Goal: Task Accomplishment & Management: Manage account settings

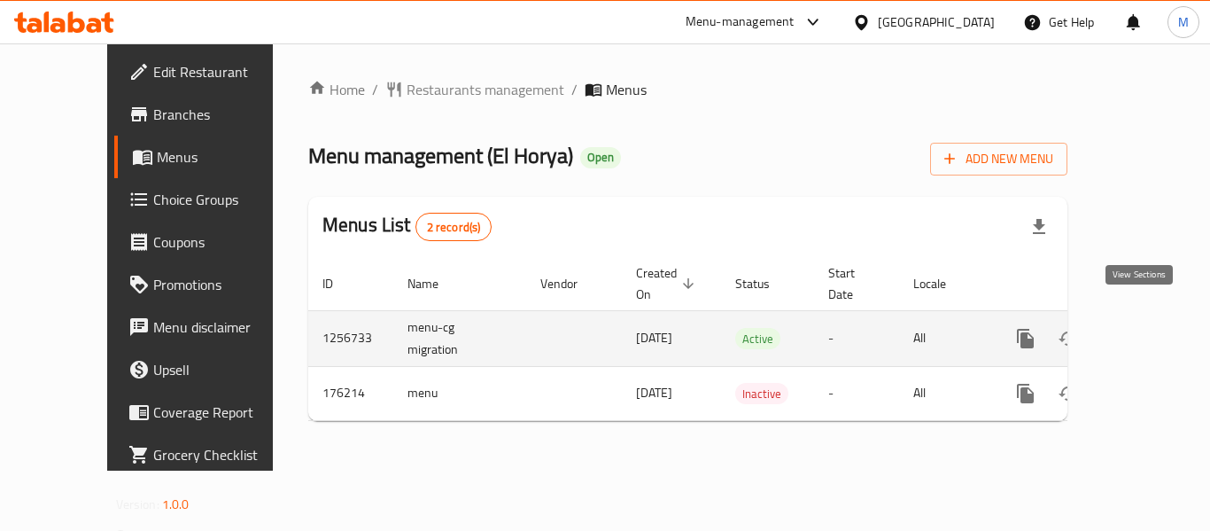
click at [1141, 317] on link "enhanced table" at bounding box center [1153, 338] width 43 height 43
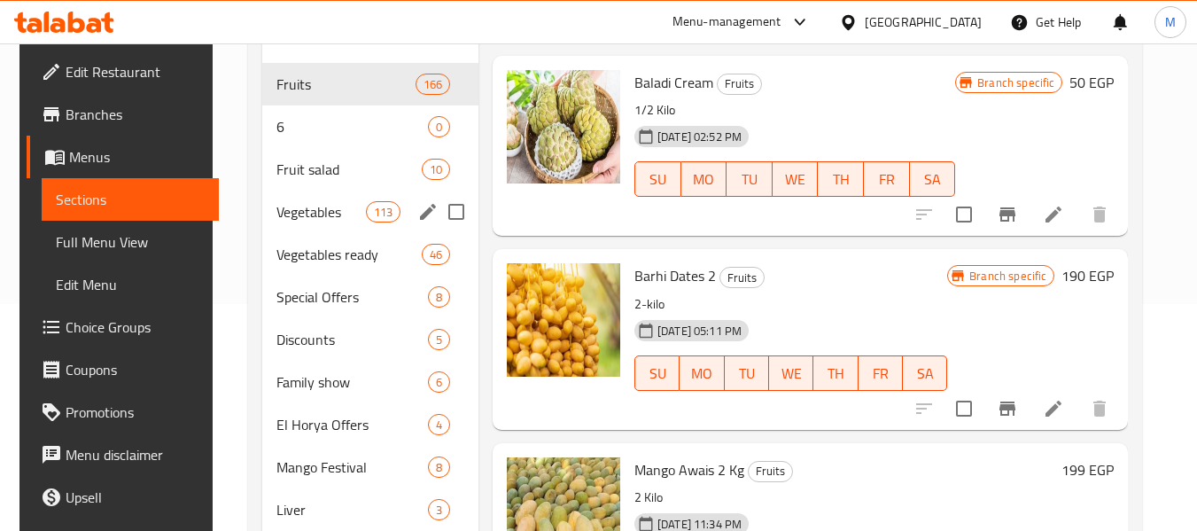
scroll to position [228, 0]
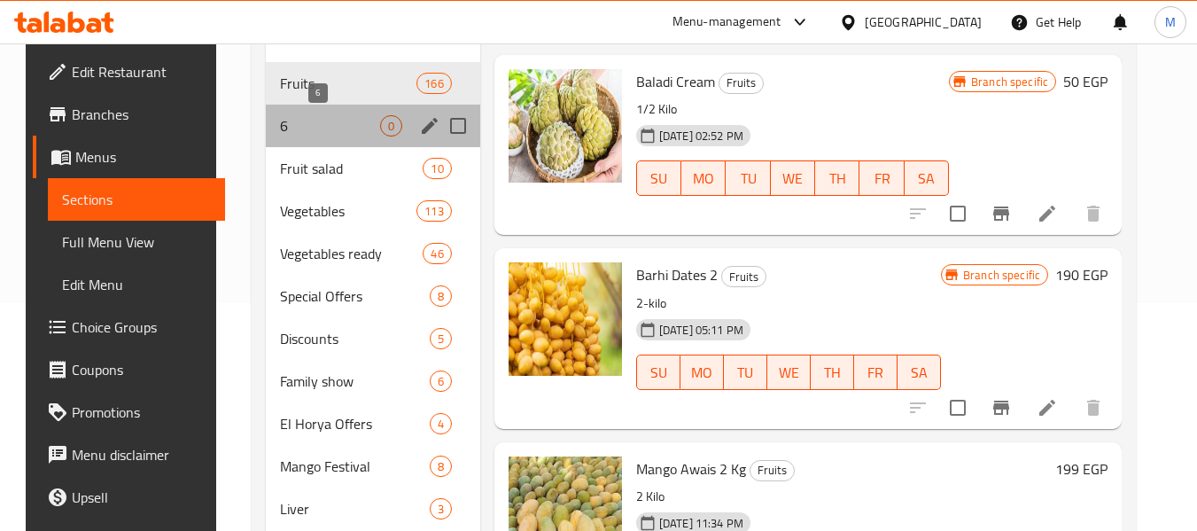
click at [280, 128] on span "6" at bounding box center [329, 125] width 99 height 21
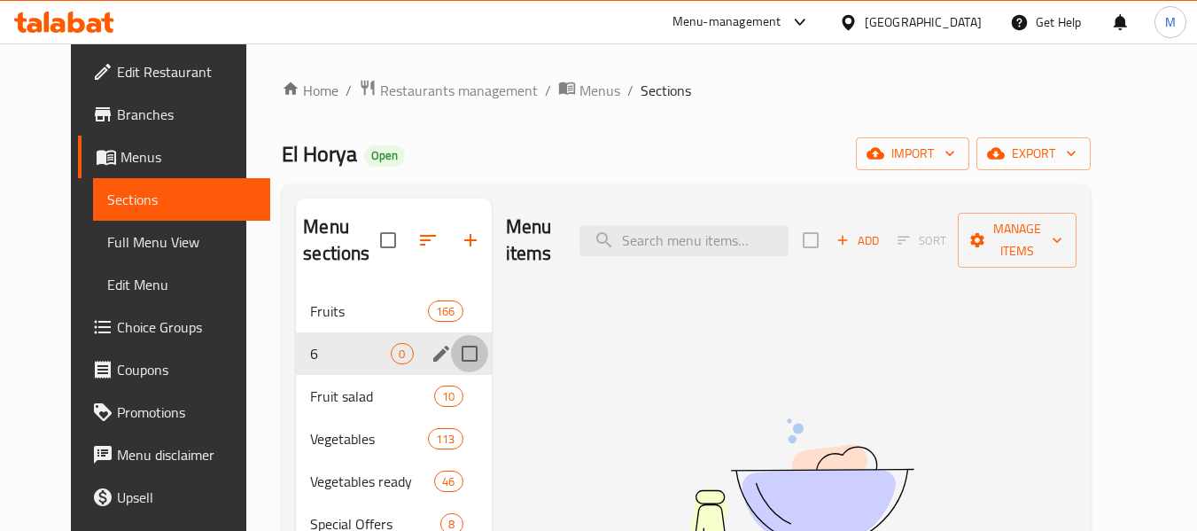
click at [456, 352] on input "Menu sections" at bounding box center [469, 353] width 37 height 37
checkbox input "true"
click at [430, 358] on icon "edit" at bounding box center [440, 353] width 21 height 21
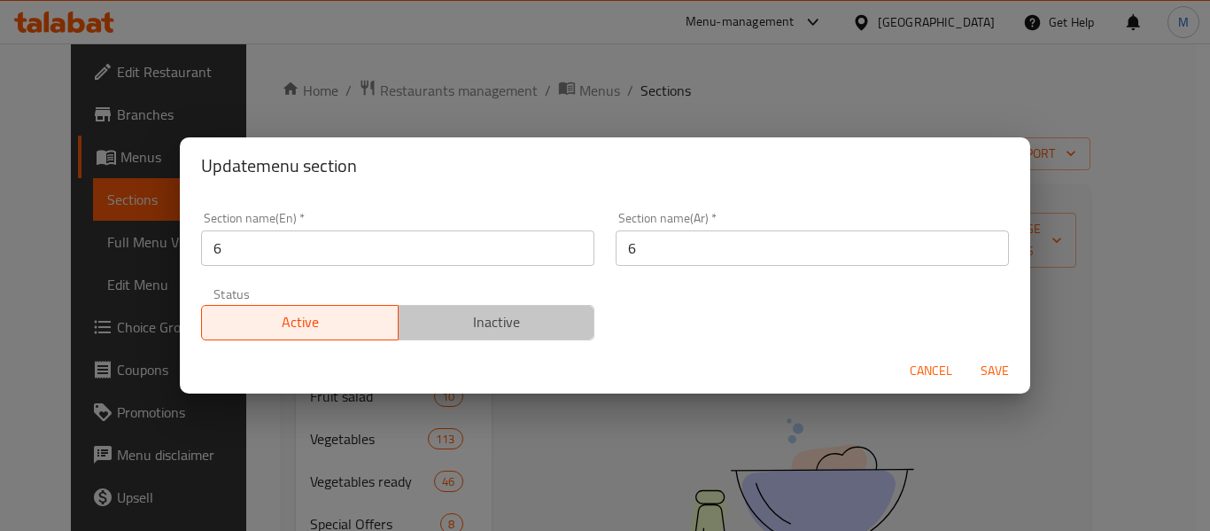
click at [520, 337] on button "Inactive" at bounding box center [497, 322] width 198 height 35
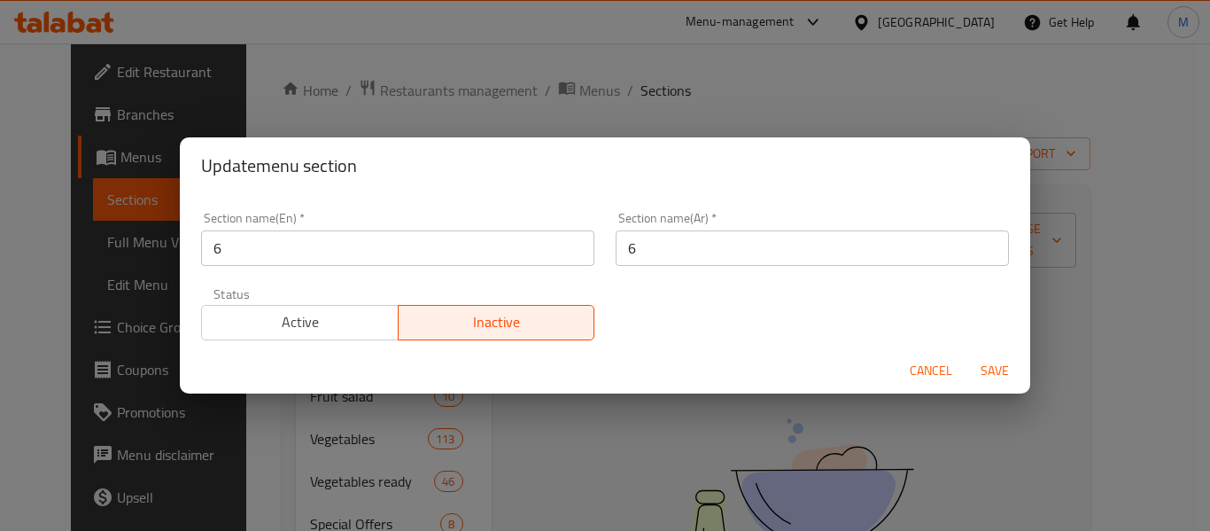
click at [1006, 372] on span "Save" at bounding box center [994, 371] width 43 height 22
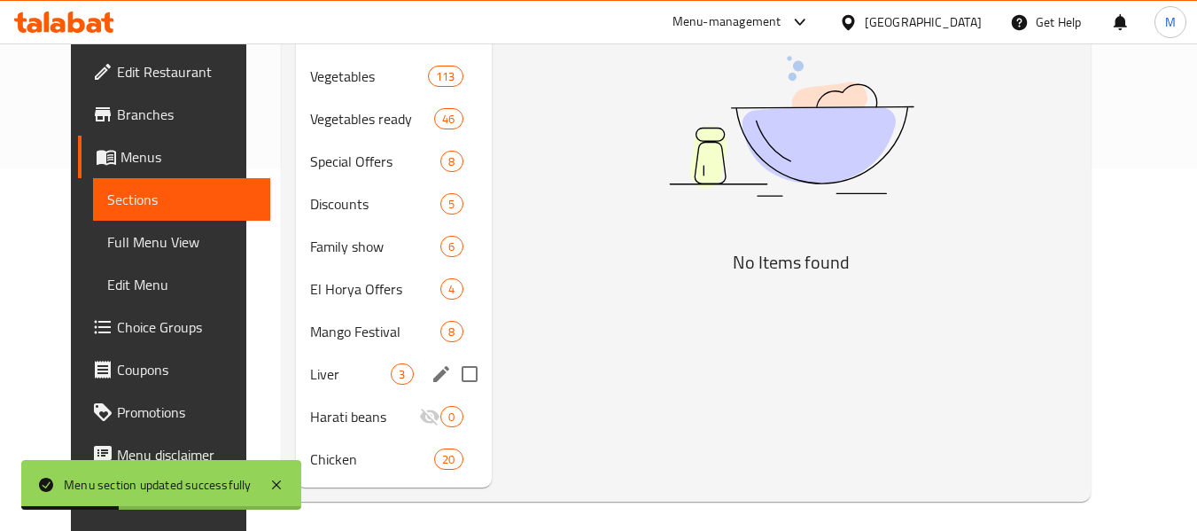
scroll to position [368, 0]
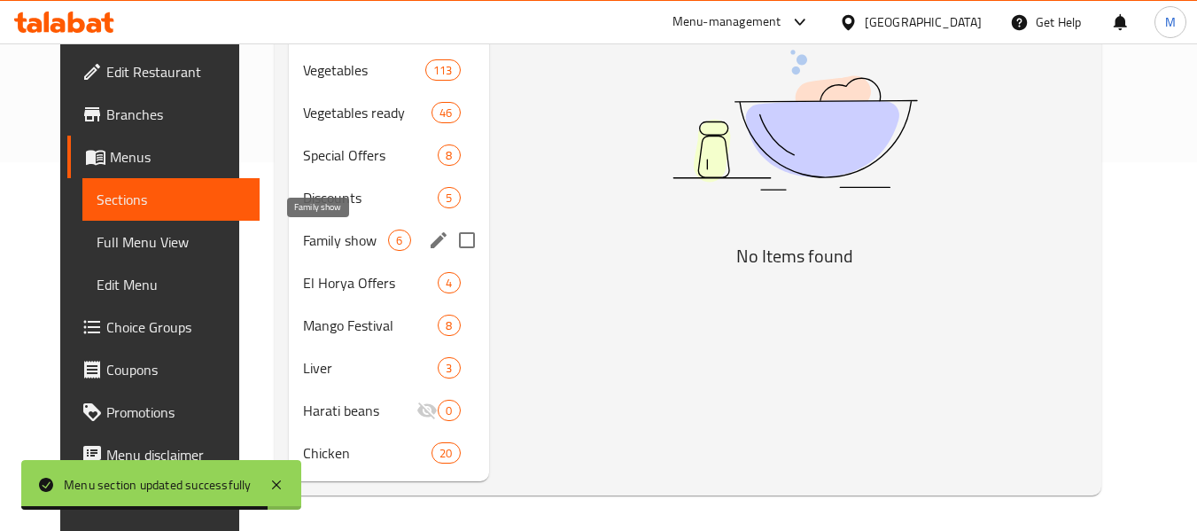
click at [309, 247] on span "Family show" at bounding box center [345, 239] width 85 height 21
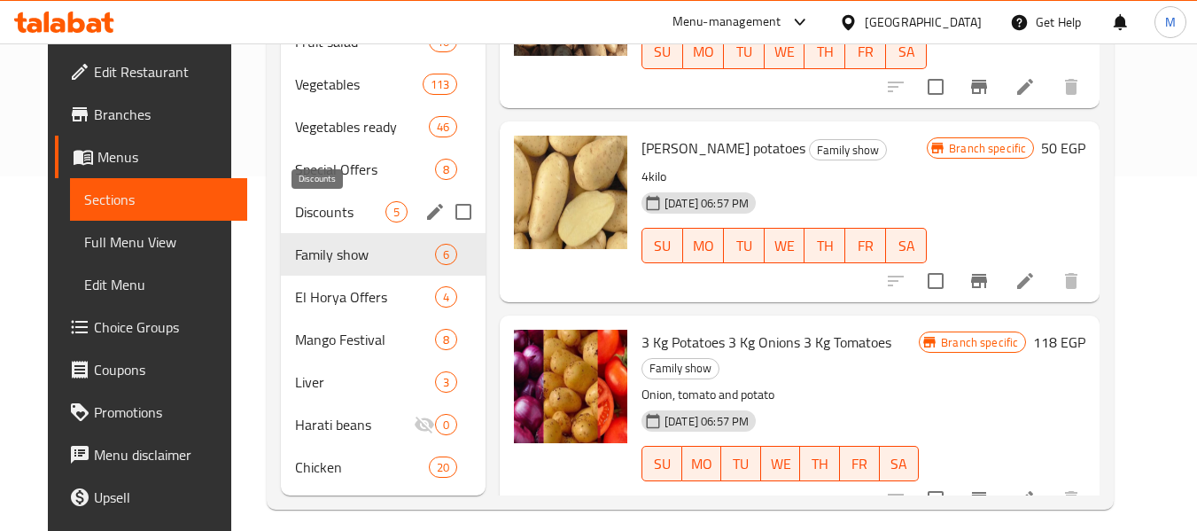
scroll to position [360, 0]
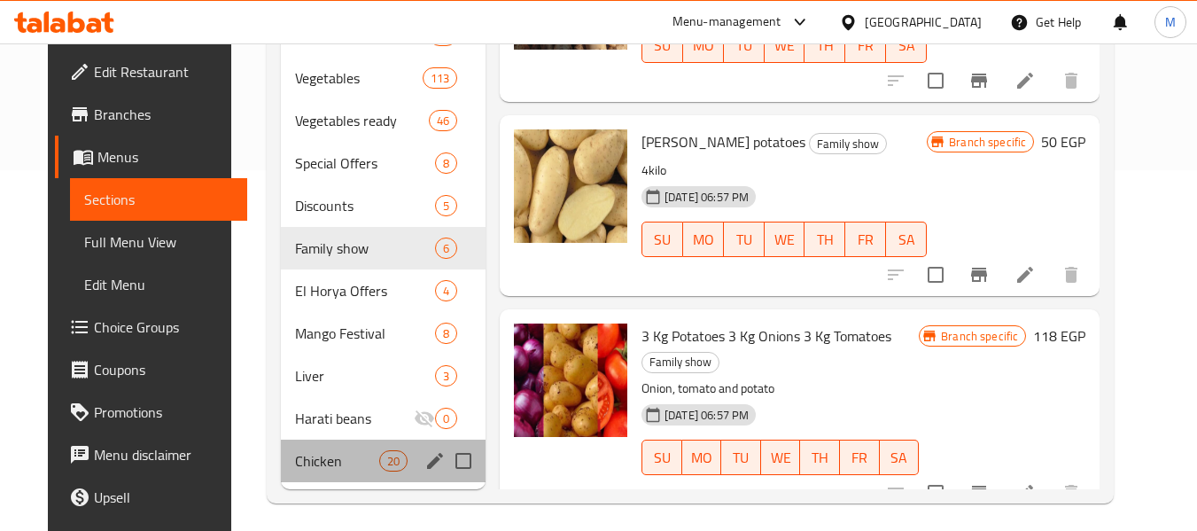
click at [293, 475] on div "Chicken 20" at bounding box center [383, 460] width 205 height 43
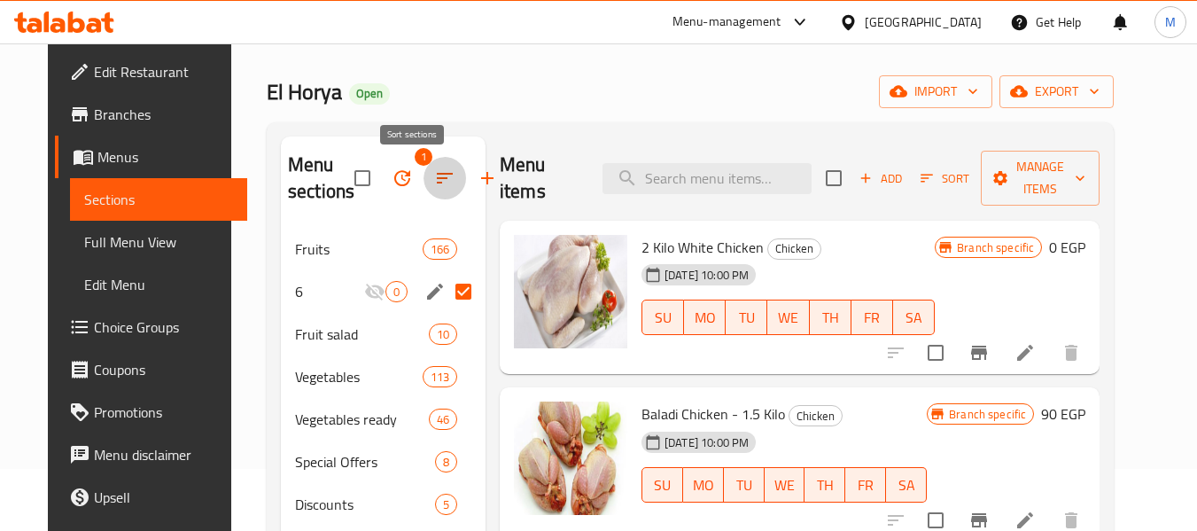
click at [434, 177] on icon "button" at bounding box center [444, 177] width 21 height 21
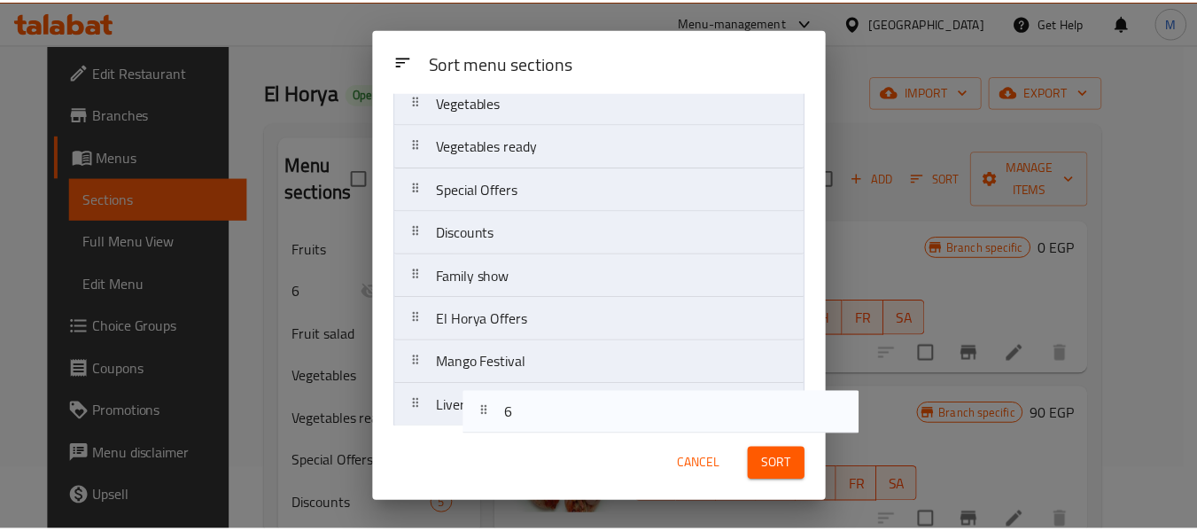
scroll to position [289, 0]
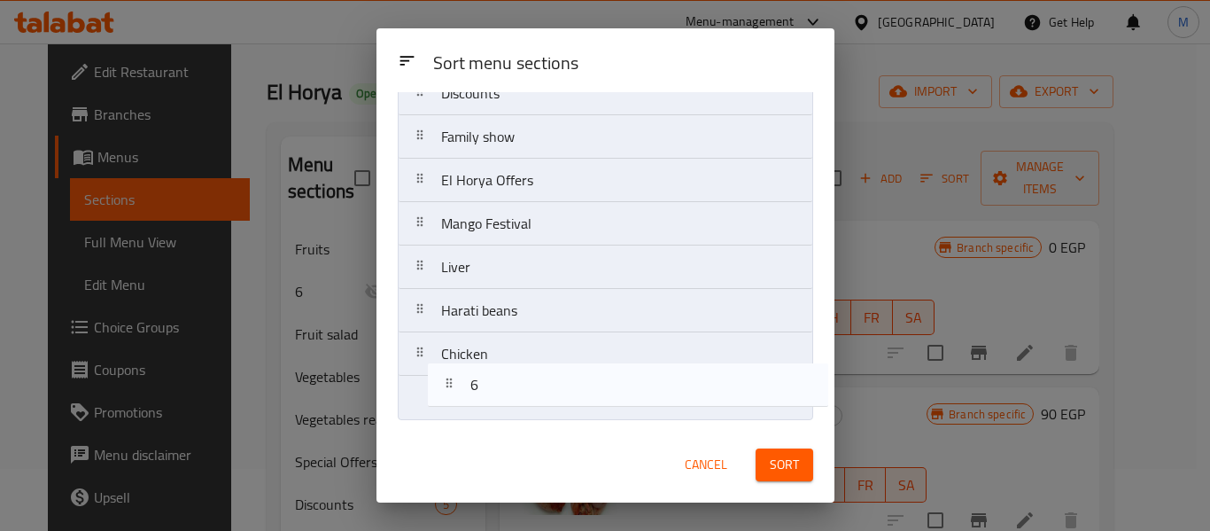
drag, startPoint x: 632, startPoint y: 226, endPoint x: 668, endPoint y: 467, distance: 243.5
click at [668, 467] on div "Sort menu sections Sort menu sections Fruits 6 Fruit salad Vegetables Vegetable…" at bounding box center [605, 265] width 458 height 474
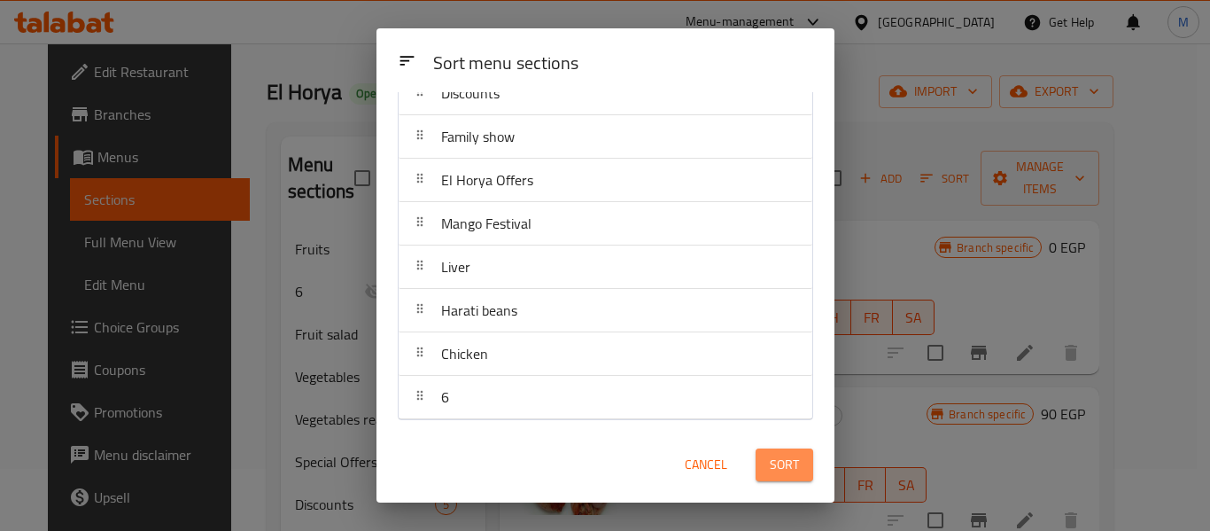
click at [786, 476] on button "Sort" at bounding box center [784, 464] width 58 height 33
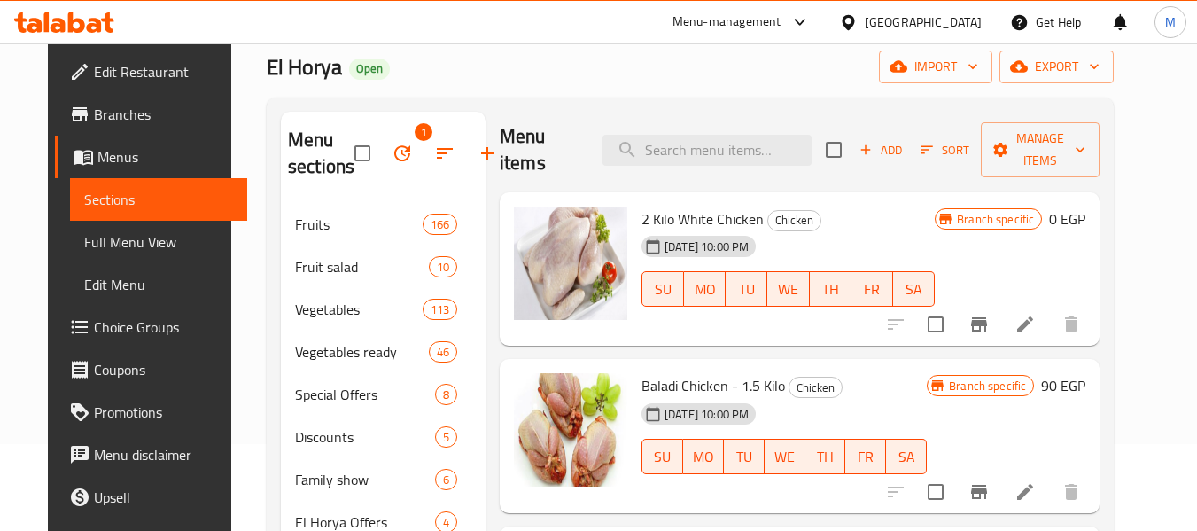
scroll to position [0, 0]
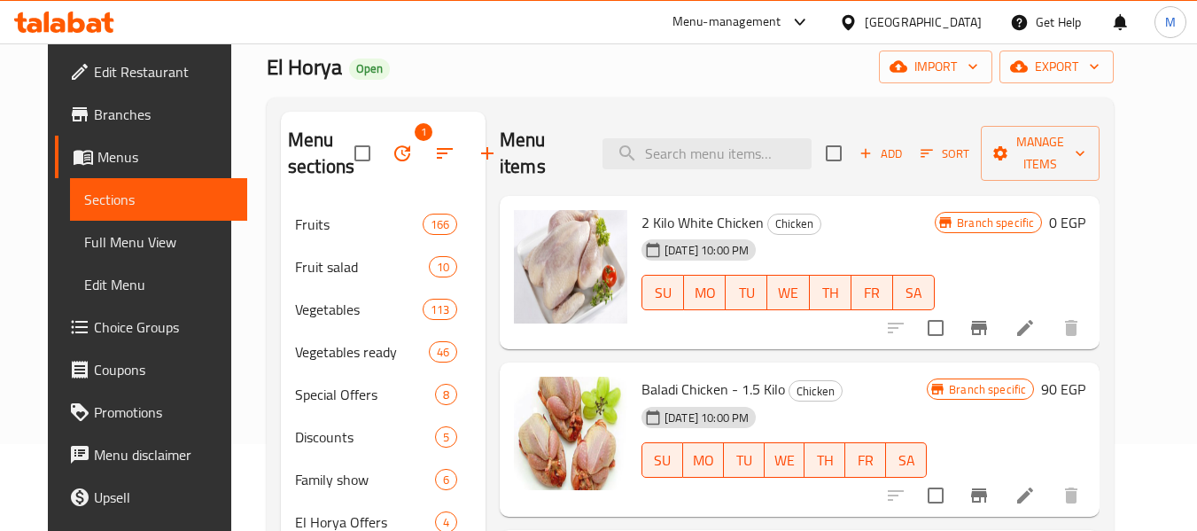
click at [485, 236] on div "Menu items Add Sort Manage items 2 Kilo White Chicken Chicken [DATE] 10:00 PM S…" at bounding box center [792, 437] width 614 height 651
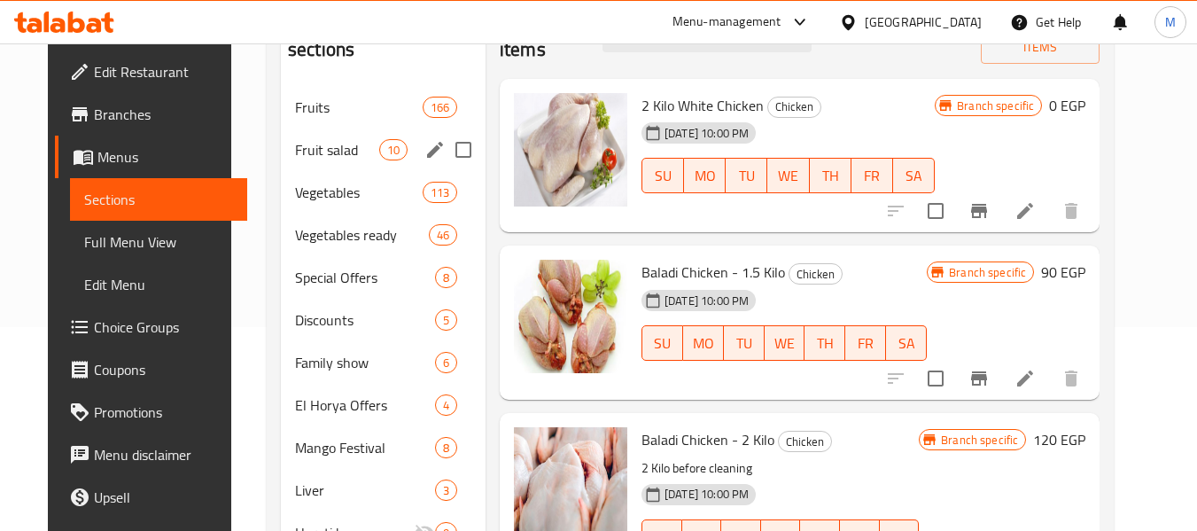
scroll to position [207, 0]
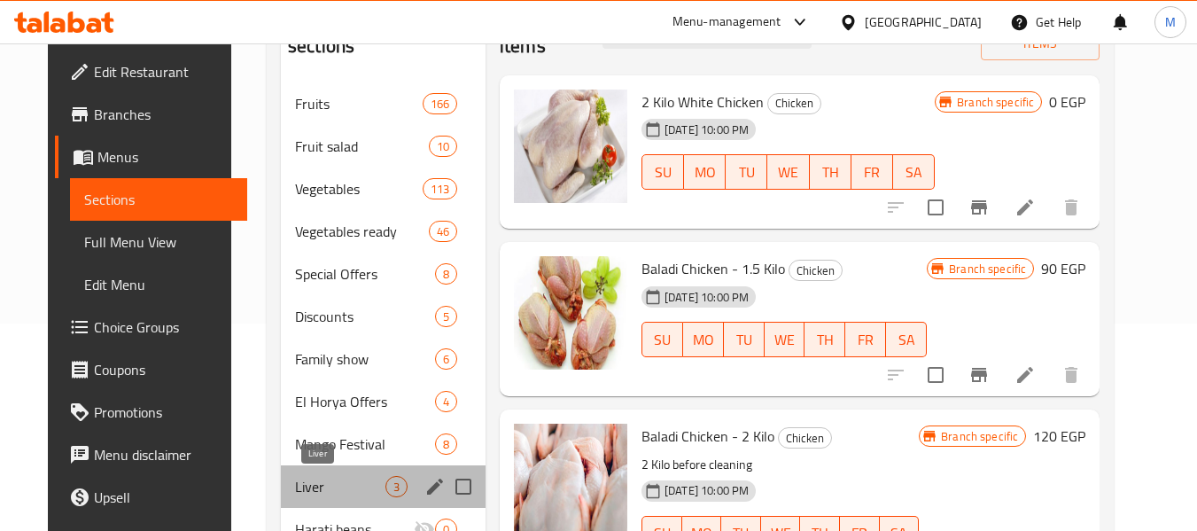
click at [301, 486] on span "Liver" at bounding box center [340, 486] width 90 height 21
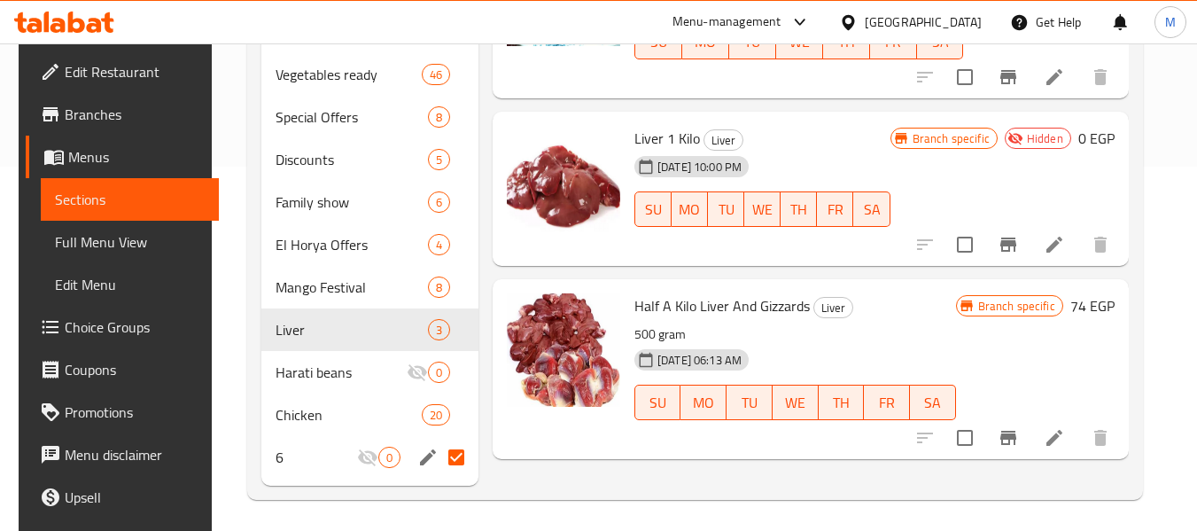
scroll to position [365, 0]
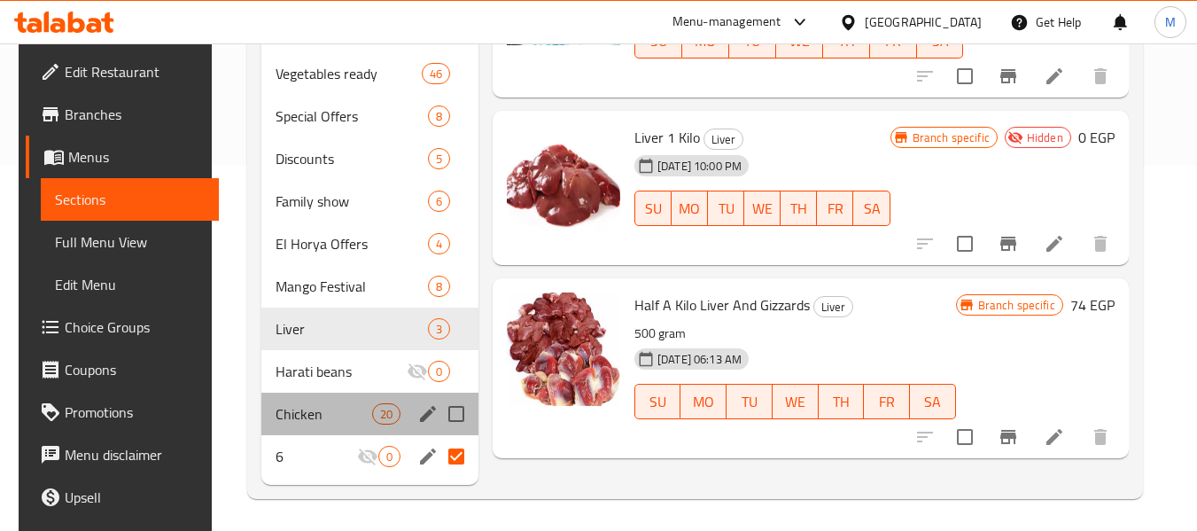
click at [302, 397] on div "Chicken 20" at bounding box center [369, 413] width 217 height 43
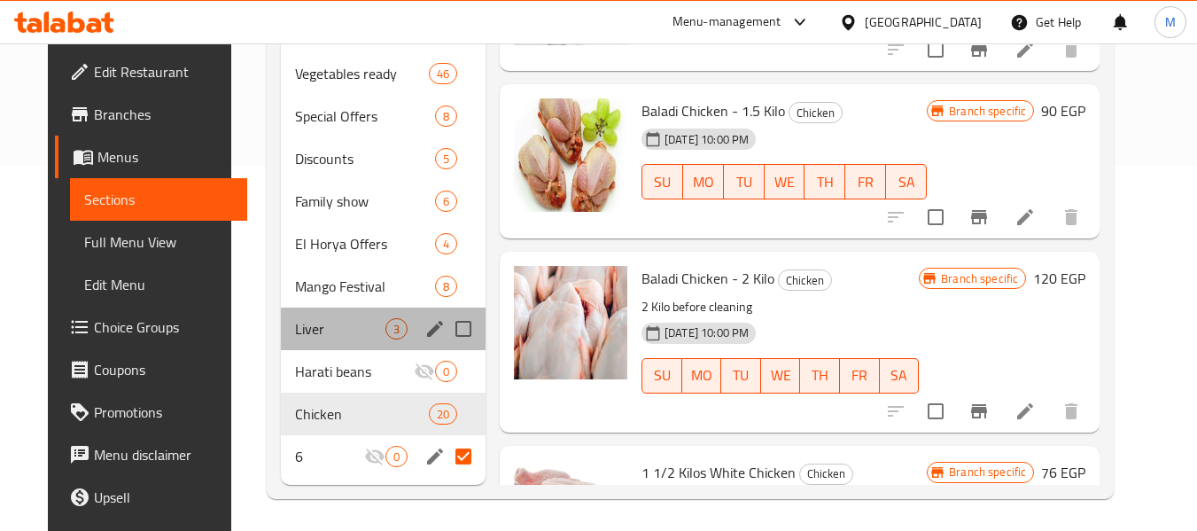
click at [301, 345] on div "Liver 3" at bounding box center [383, 328] width 205 height 43
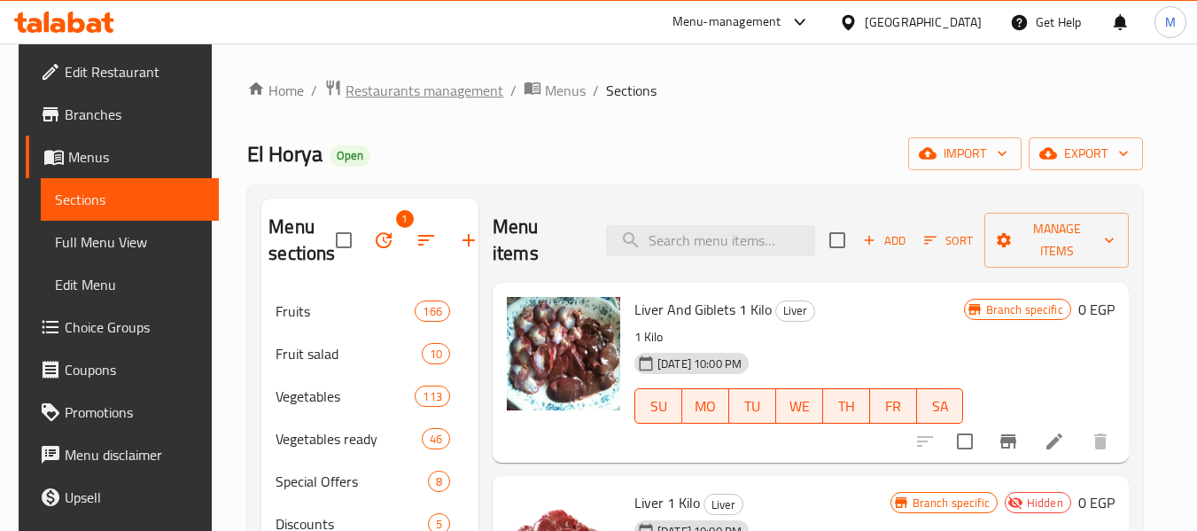
click at [420, 97] on span "Restaurants management" at bounding box center [424, 90] width 158 height 21
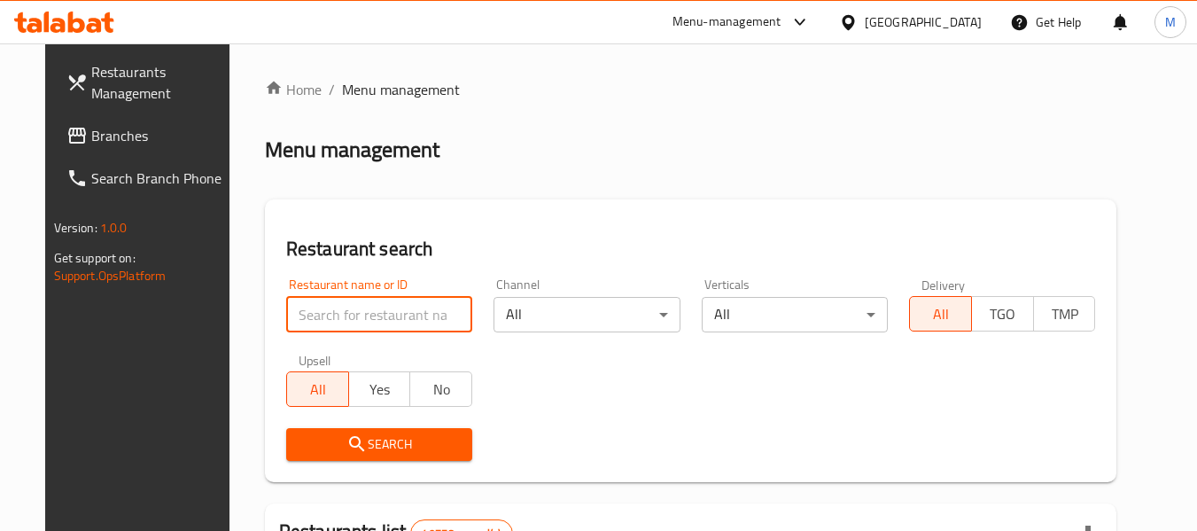
click at [390, 314] on input "search" at bounding box center [379, 314] width 186 height 35
type input "Haj Arafa"
click button "Search" at bounding box center [379, 444] width 186 height 33
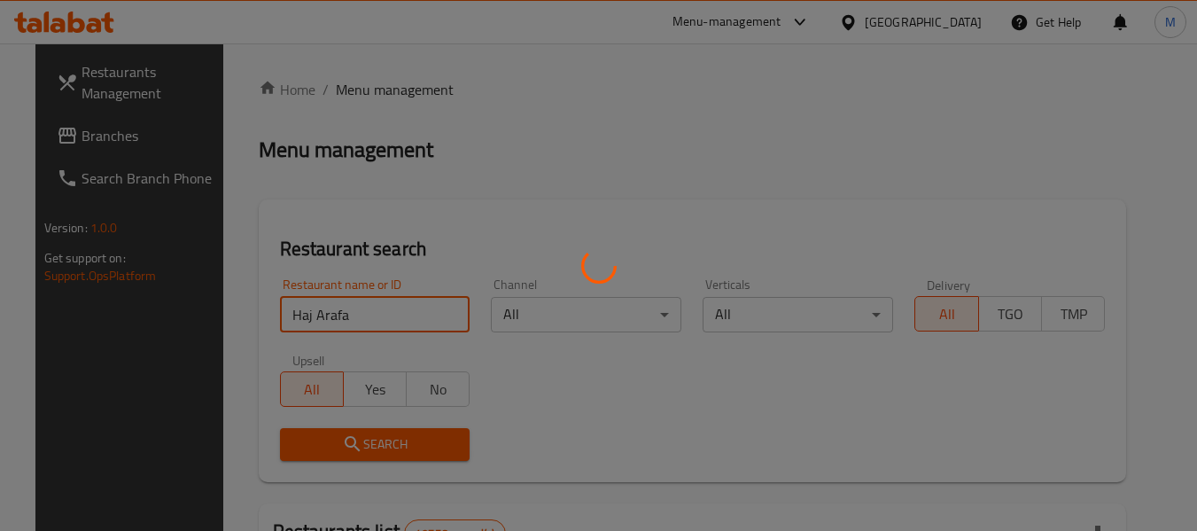
scroll to position [244, 0]
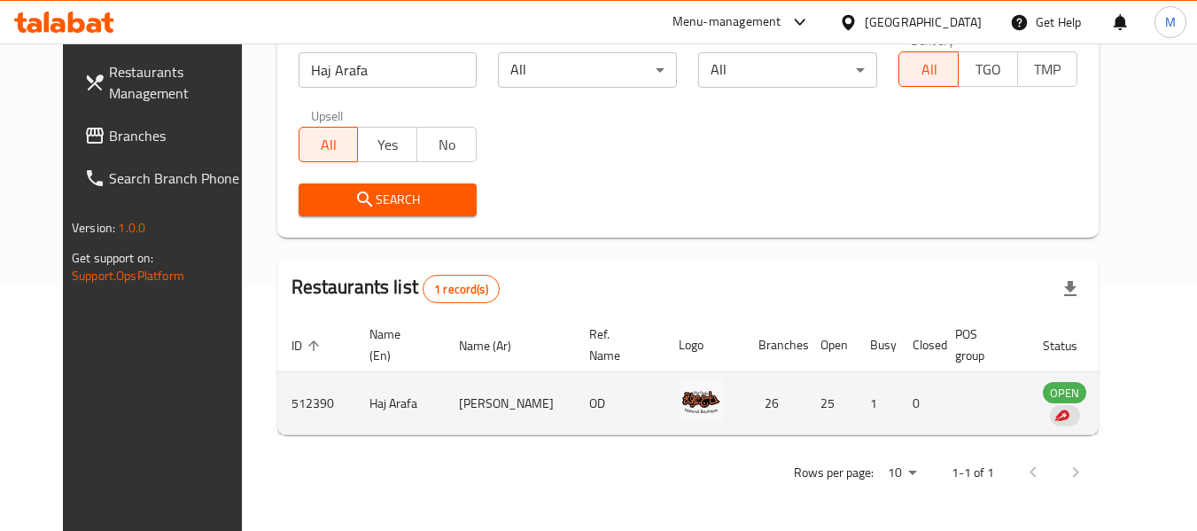
click at [277, 407] on td "512390" at bounding box center [316, 403] width 78 height 63
copy td "512390"
click at [277, 407] on td "512390" at bounding box center [316, 403] width 78 height 63
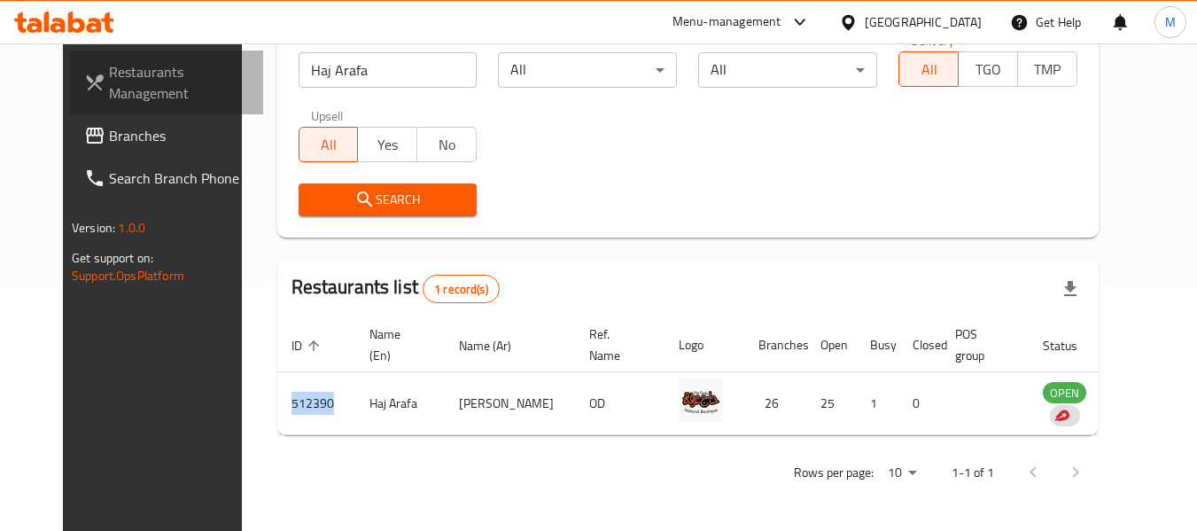
click at [115, 91] on span "Restaurants Management" at bounding box center [179, 82] width 140 height 43
